Goal: Navigation & Orientation: Find specific page/section

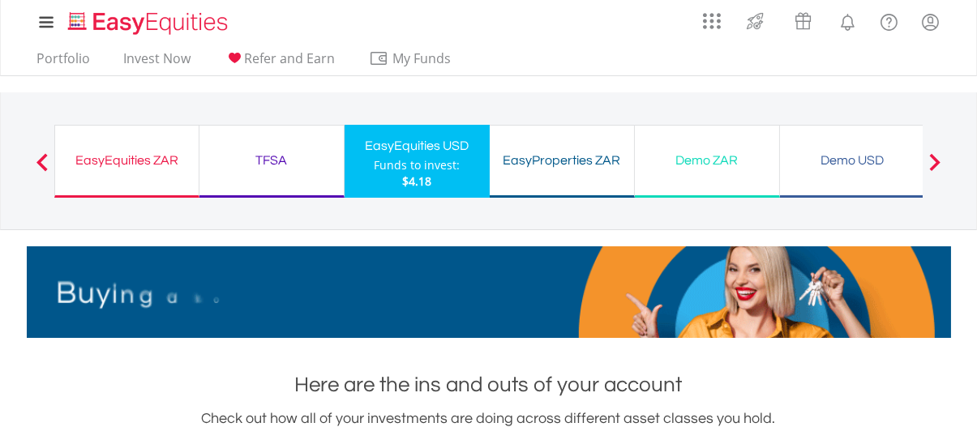
click at [107, 153] on div "EasyEquities ZAR" at bounding box center [127, 160] width 124 height 23
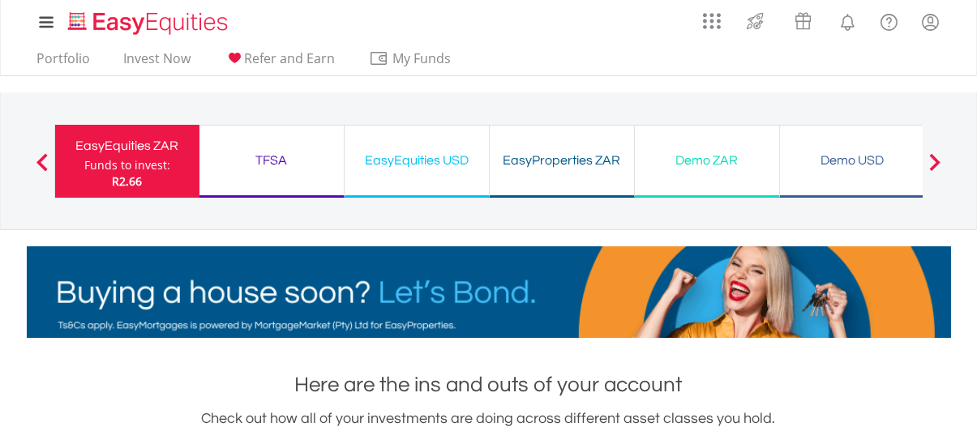
click at [287, 159] on div "TFSA" at bounding box center [271, 160] width 125 height 23
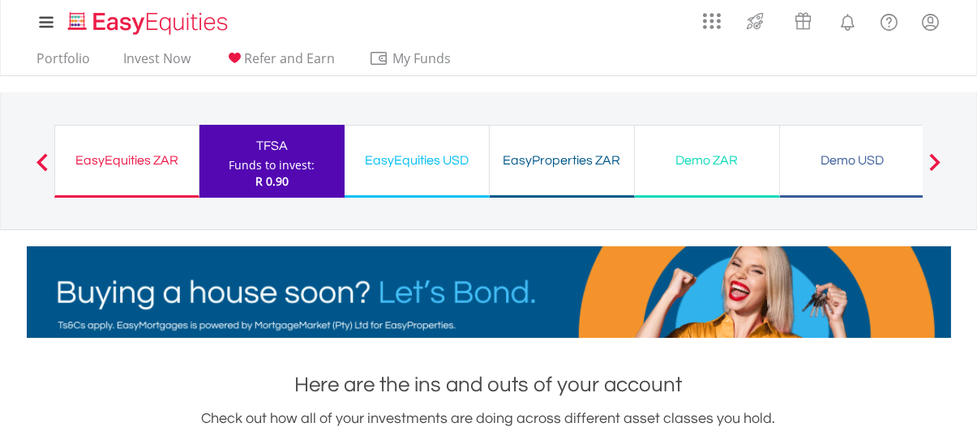
click at [145, 166] on div "EasyEquities ZAR" at bounding box center [127, 160] width 124 height 23
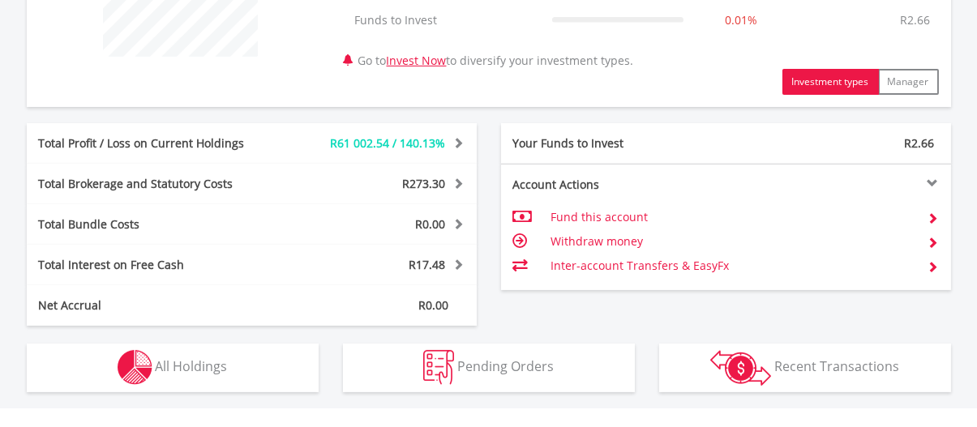
scroll to position [730, 0]
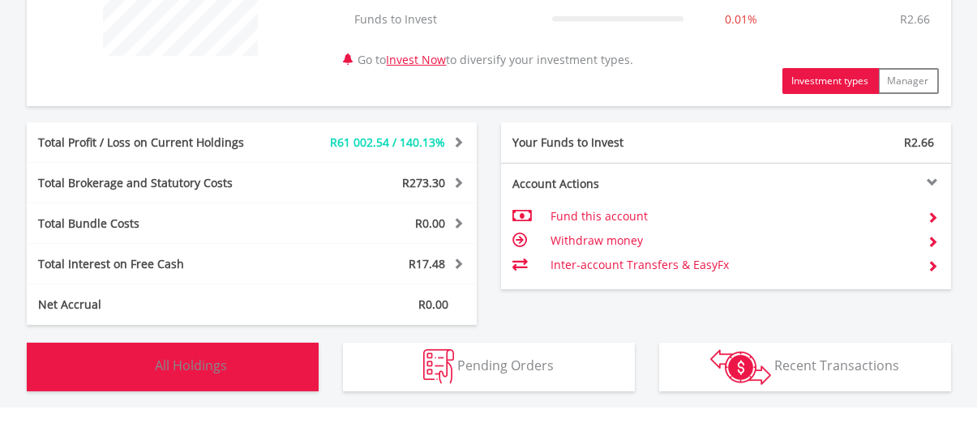
click at [178, 367] on span "All Holdings" at bounding box center [192, 366] width 72 height 18
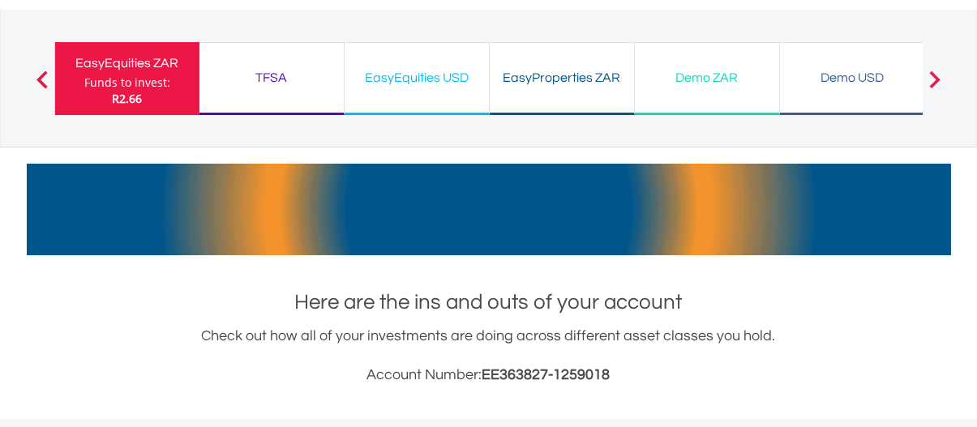
scroll to position [0, 0]
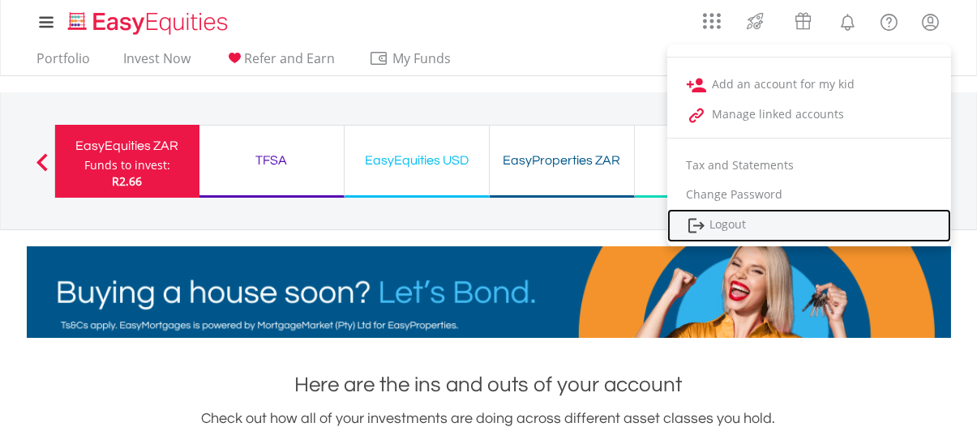
click at [721, 229] on link "Logout" at bounding box center [810, 225] width 284 height 33
